Goal: Check status: Check status

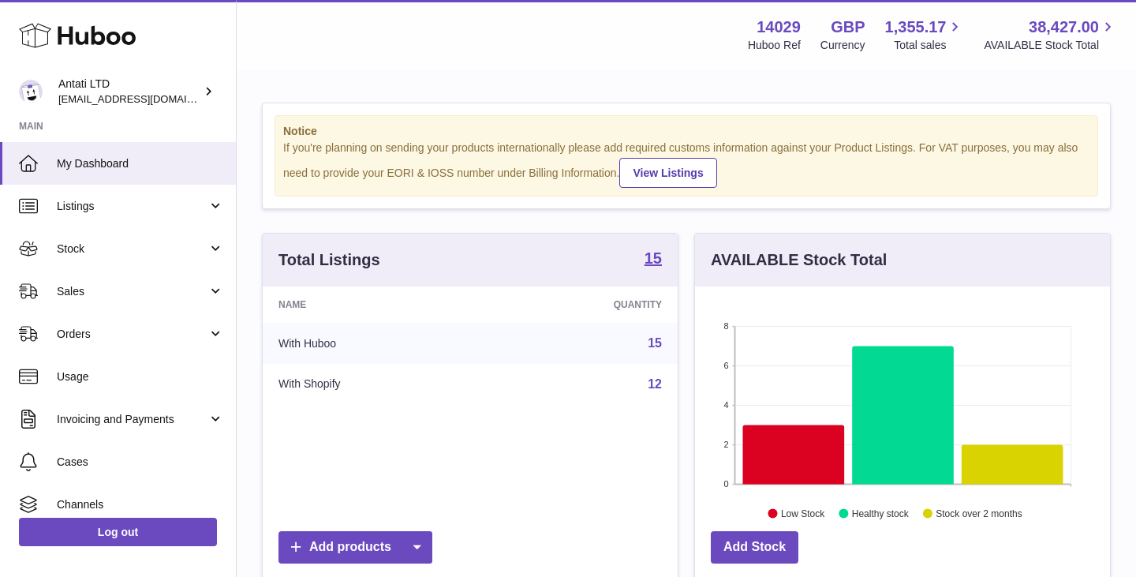
scroll to position [246, 415]
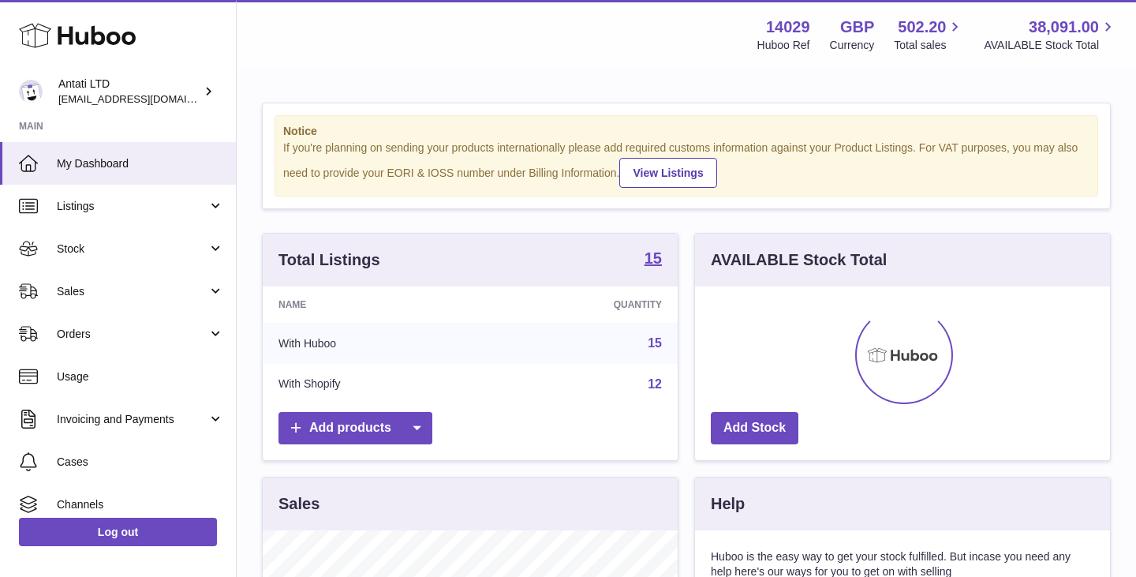
scroll to position [246, 415]
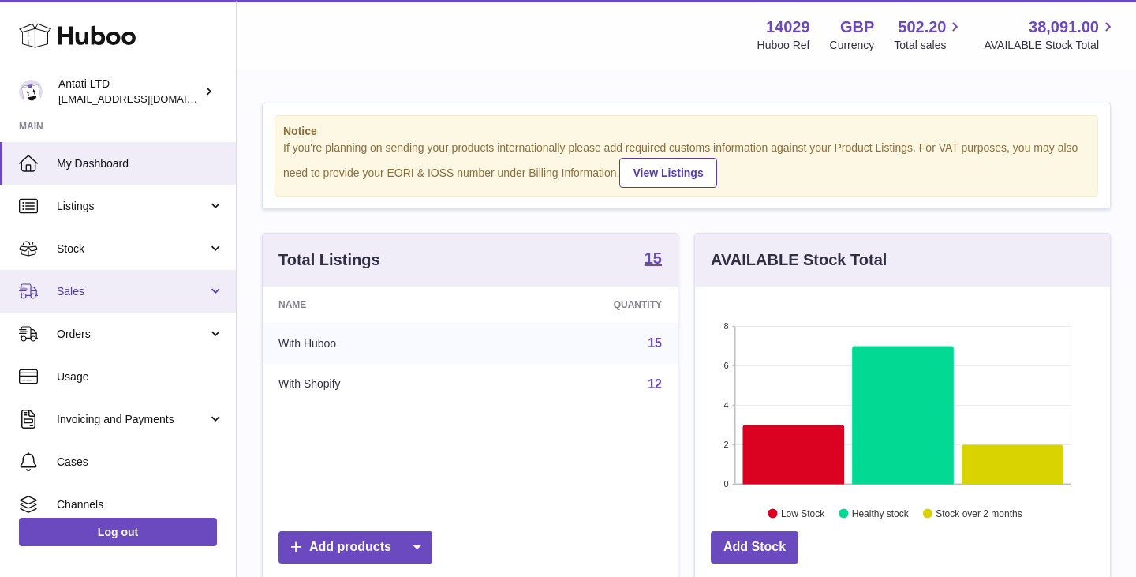
click at [186, 289] on span "Sales" at bounding box center [132, 291] width 151 height 15
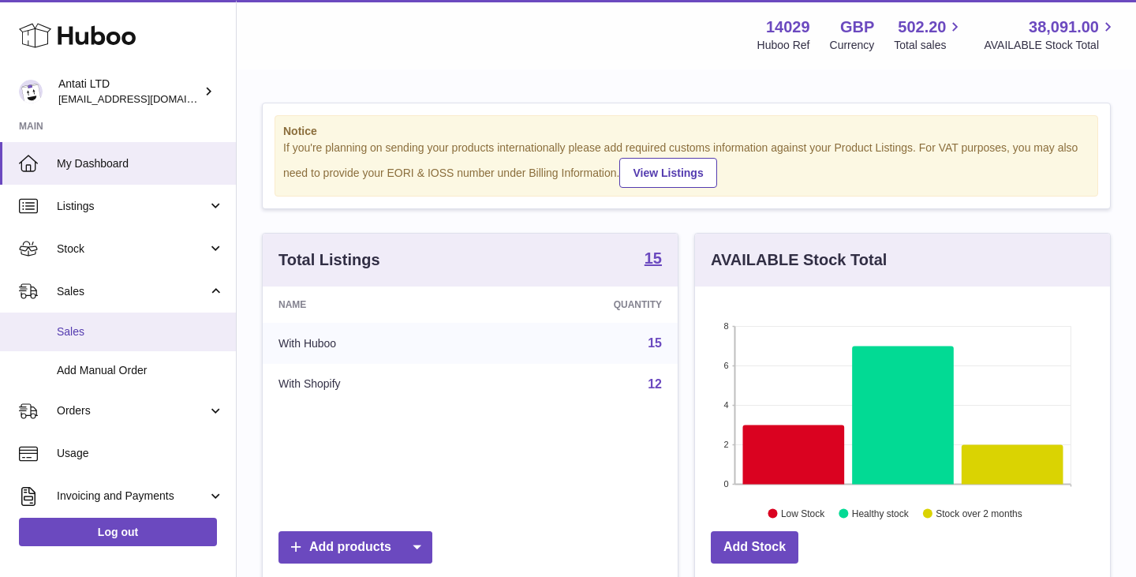
click at [79, 333] on span "Sales" at bounding box center [140, 331] width 167 height 15
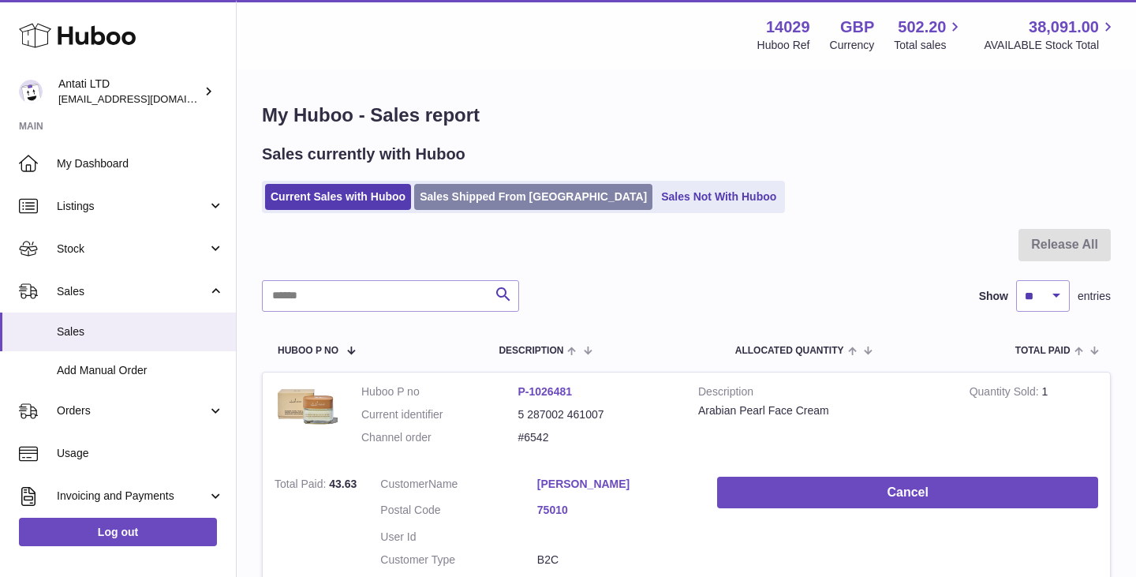
click at [482, 201] on link "Sales Shipped From [GEOGRAPHIC_DATA]" at bounding box center [533, 197] width 238 height 26
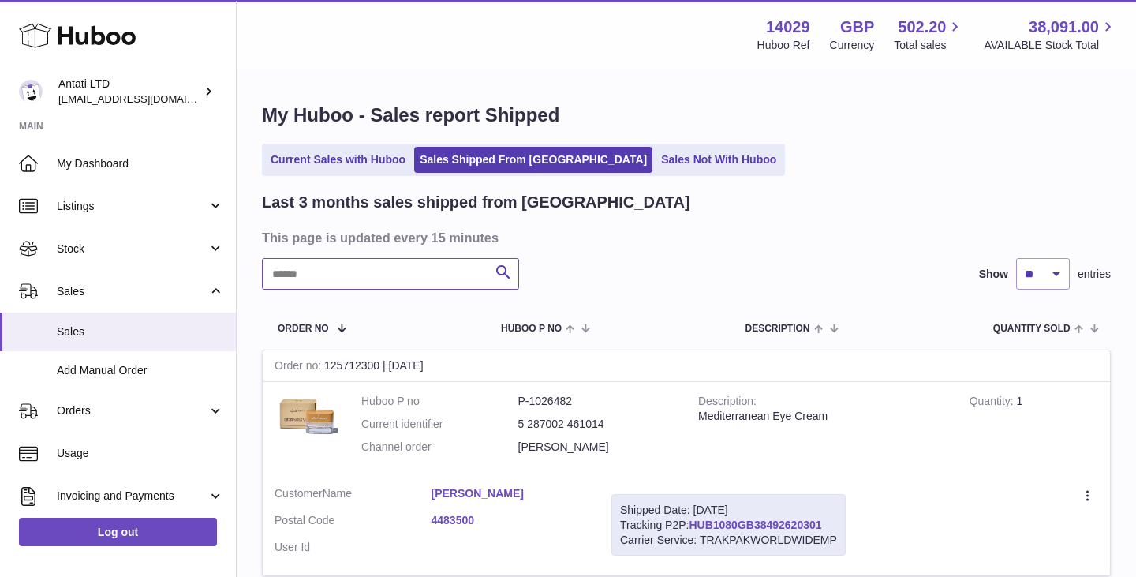
click at [421, 276] on input "text" at bounding box center [390, 274] width 257 height 32
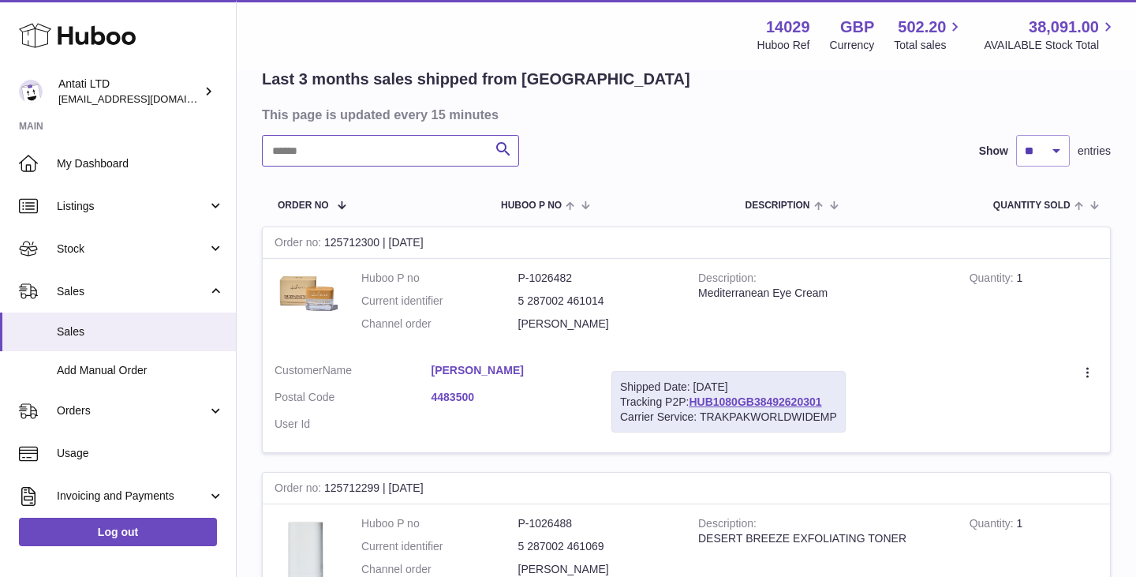
scroll to position [136, 0]
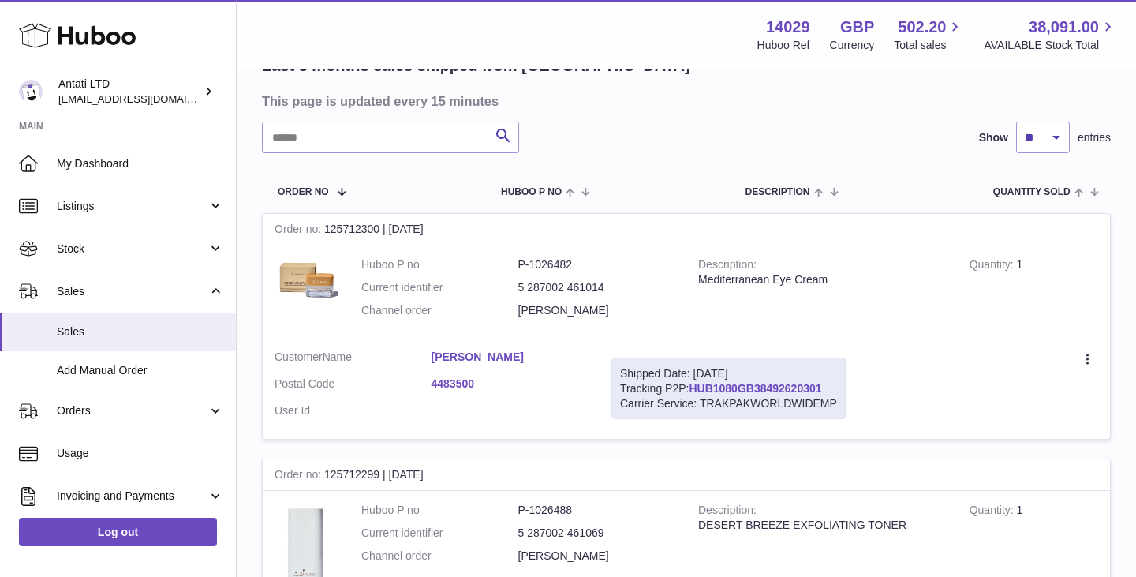
click at [725, 384] on link "HUB1080GB38492620301" at bounding box center [755, 388] width 133 height 13
